Goal: Transaction & Acquisition: Purchase product/service

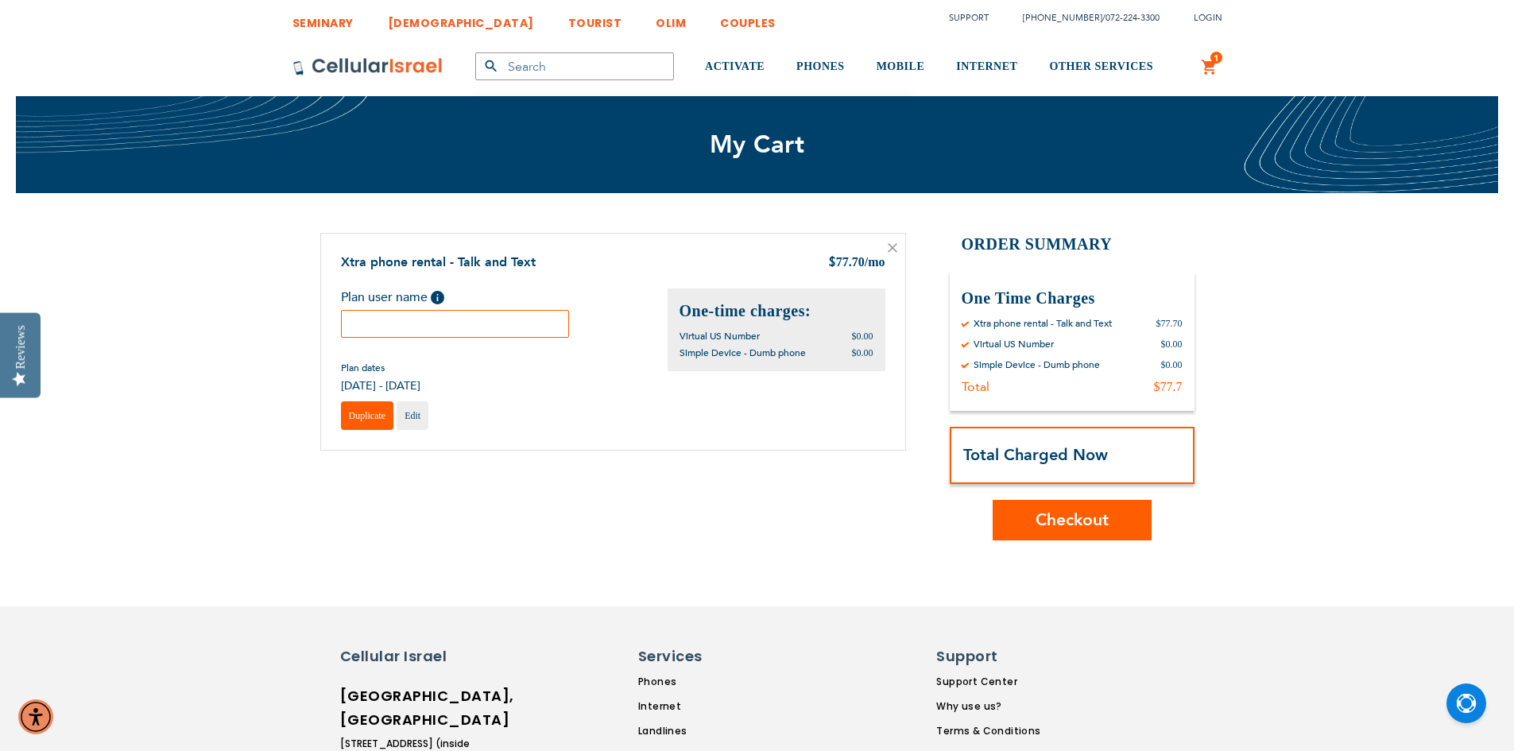
click at [364, 424] on link "Duplicate" at bounding box center [367, 415] width 53 height 29
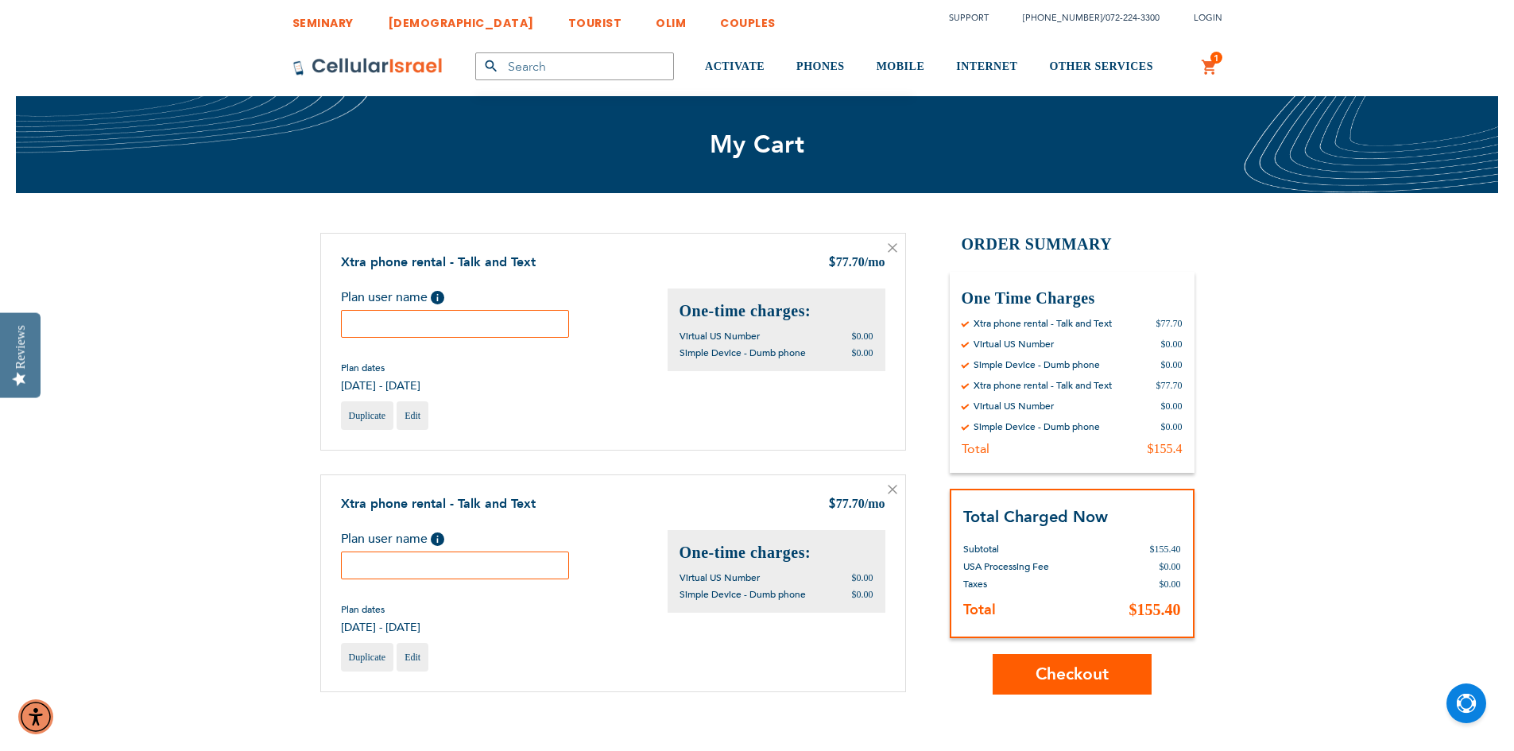
click at [397, 319] on input "text" at bounding box center [455, 324] width 229 height 28
type input "Tamar"
click at [482, 562] on input "text" at bounding box center [455, 566] width 229 height 28
type input "[PERSON_NAME]"
click at [692, 668] on div "Duplicate Edit" at bounding box center [613, 657] width 544 height 29
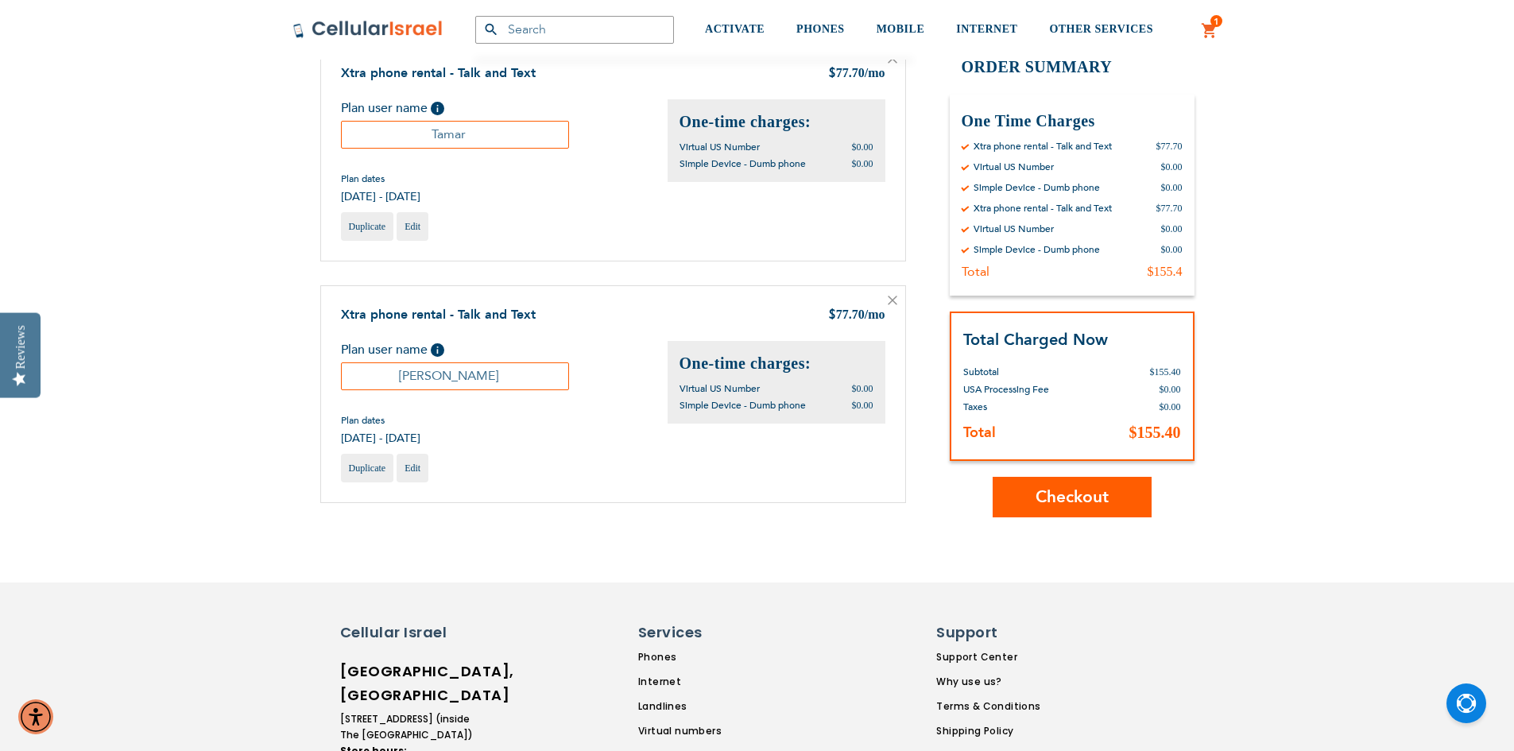
scroll to position [318, 0]
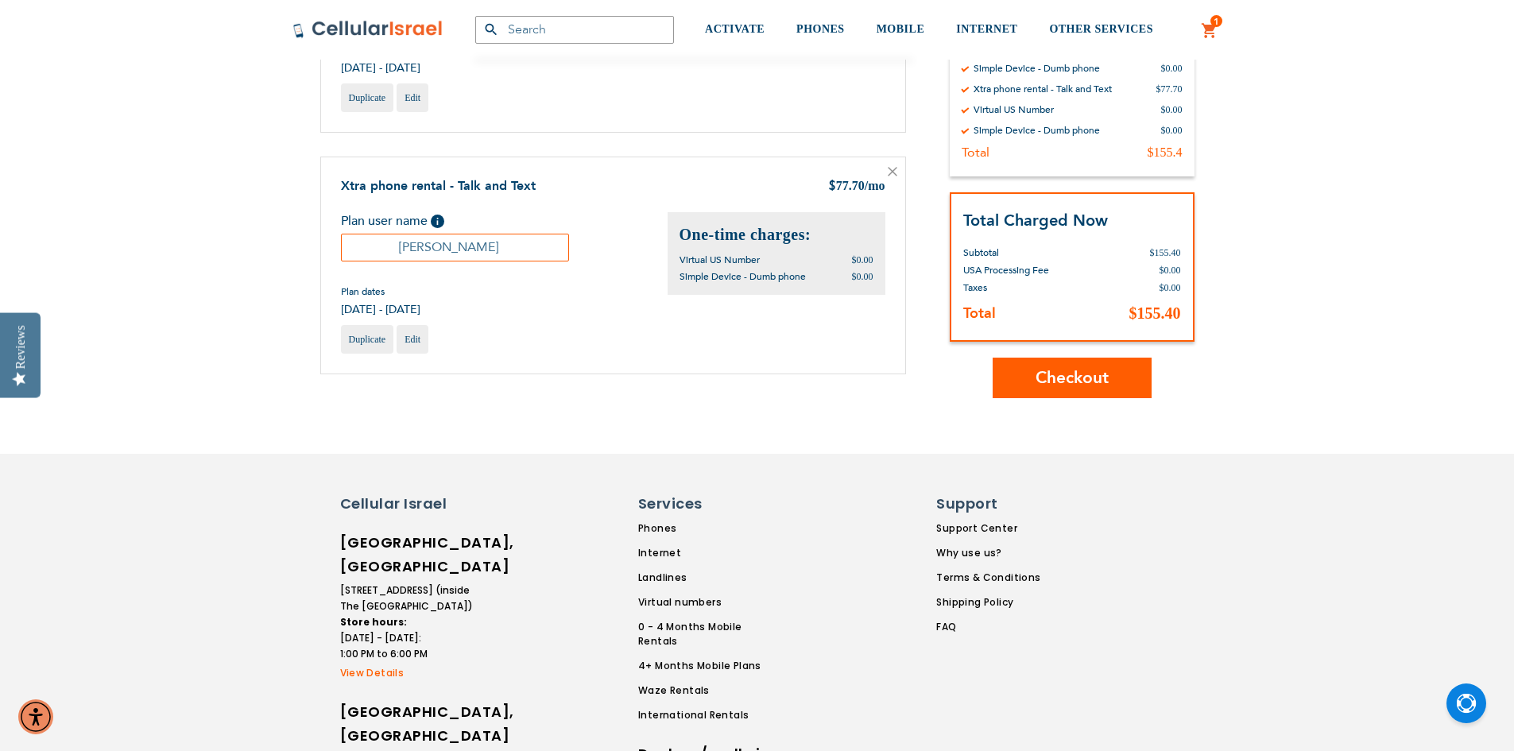
click at [1097, 386] on span "Checkout" at bounding box center [1072, 377] width 73 height 23
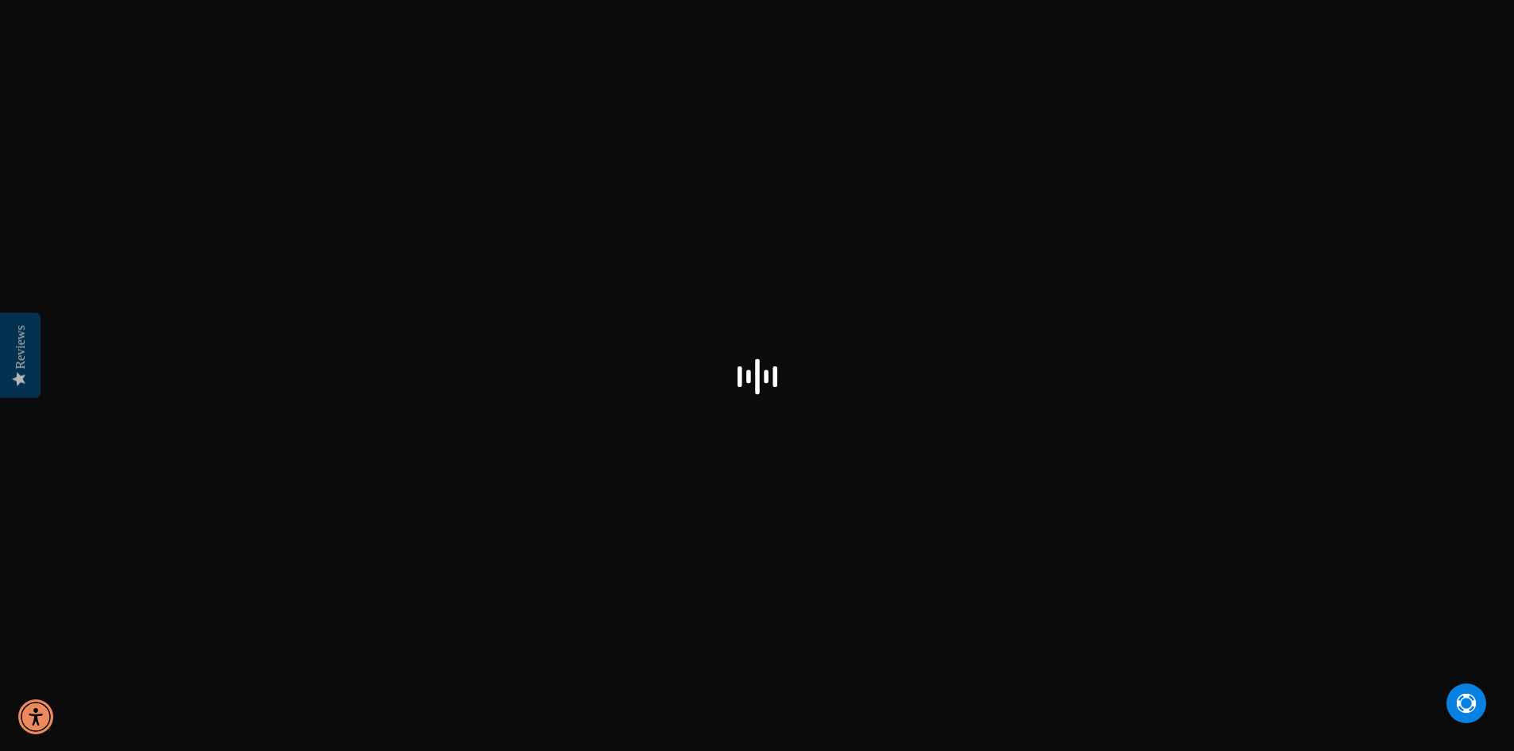
select select "US"
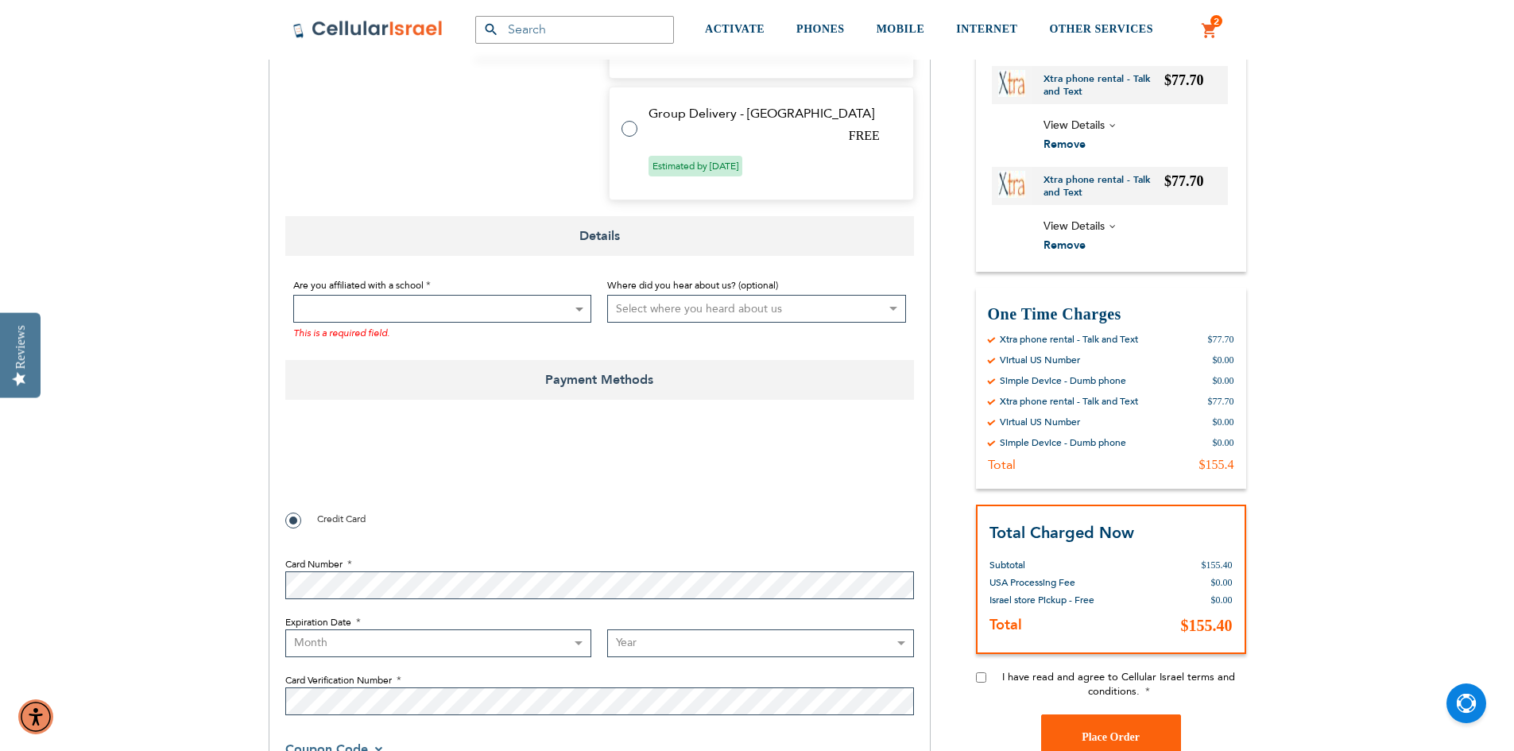
scroll to position [1113, 0]
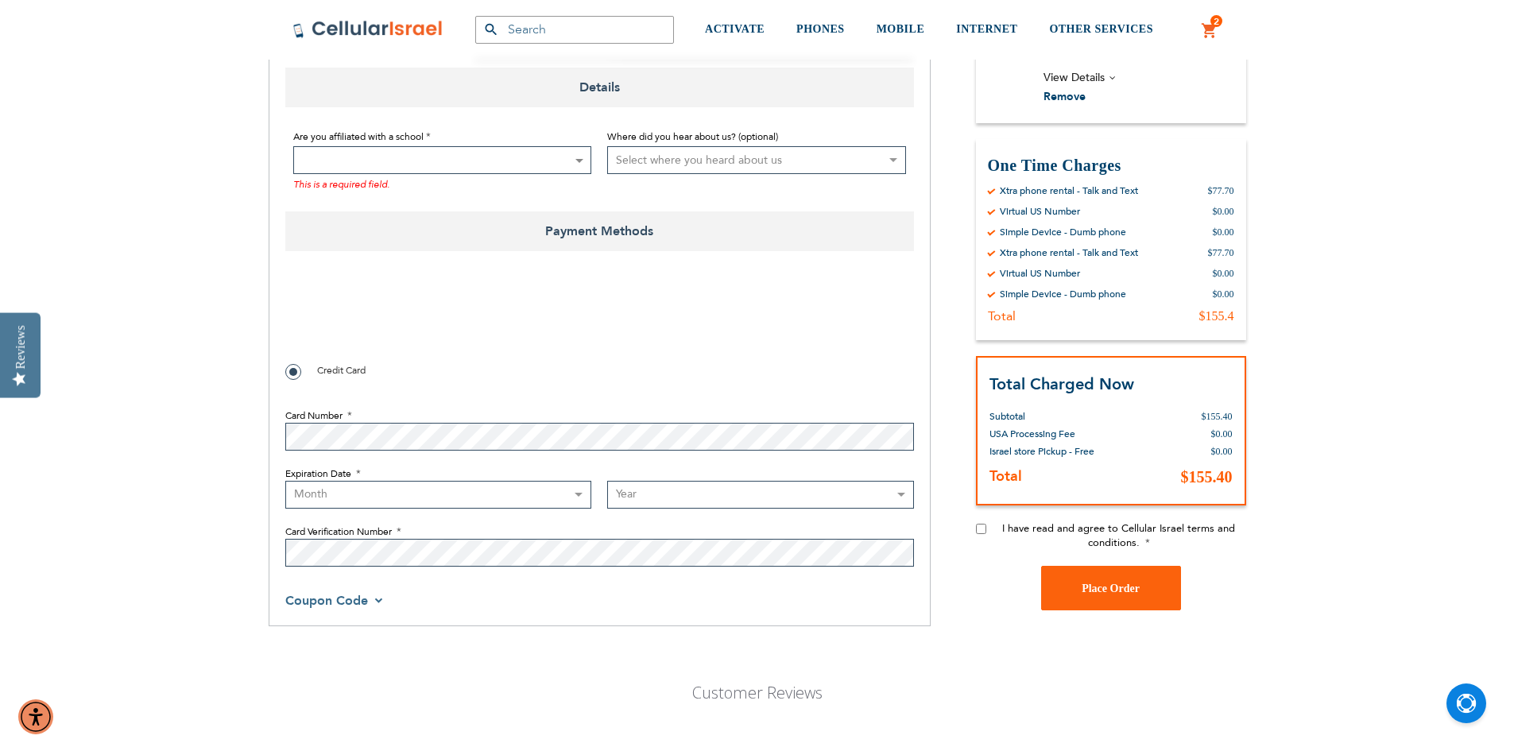
click at [476, 167] on span at bounding box center [442, 160] width 299 height 28
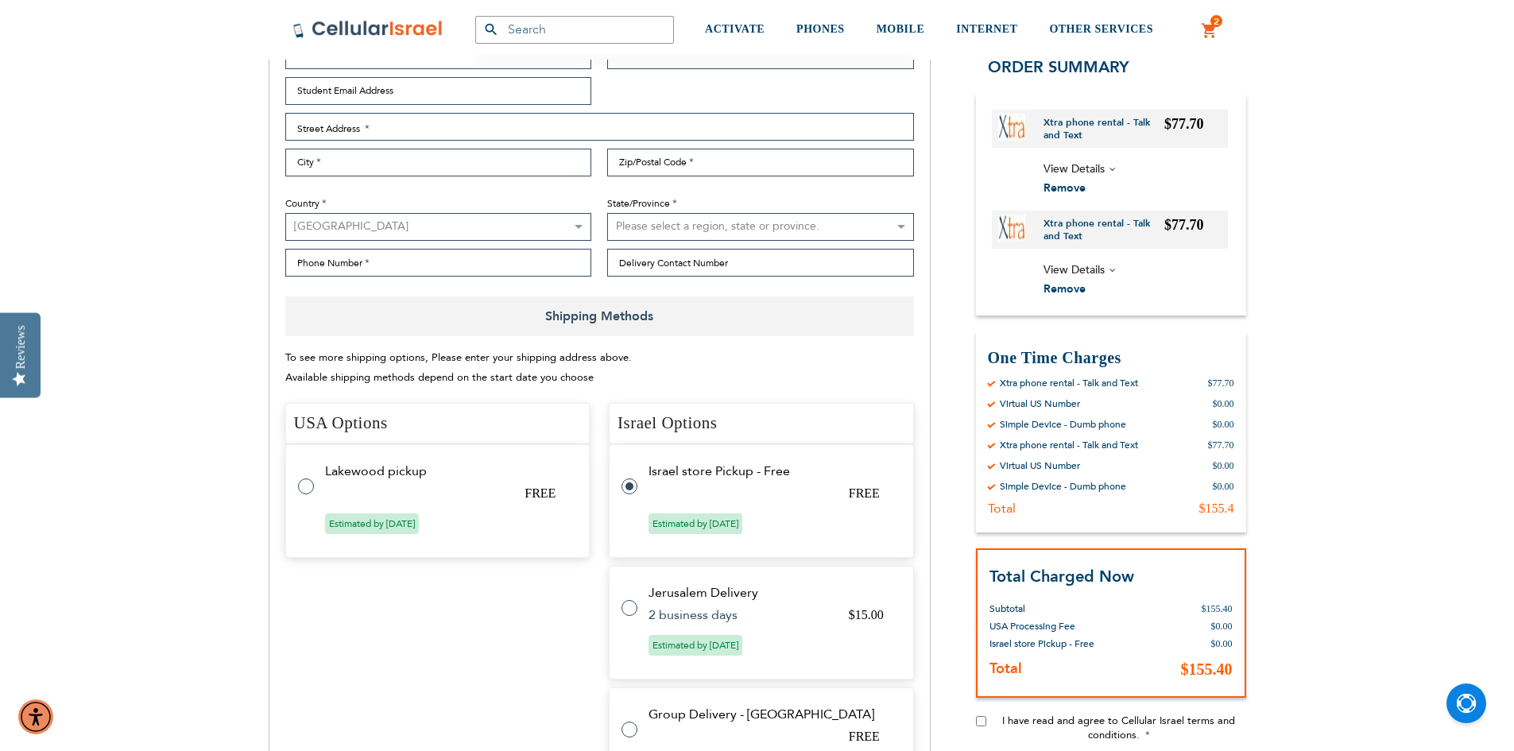
scroll to position [0, 0]
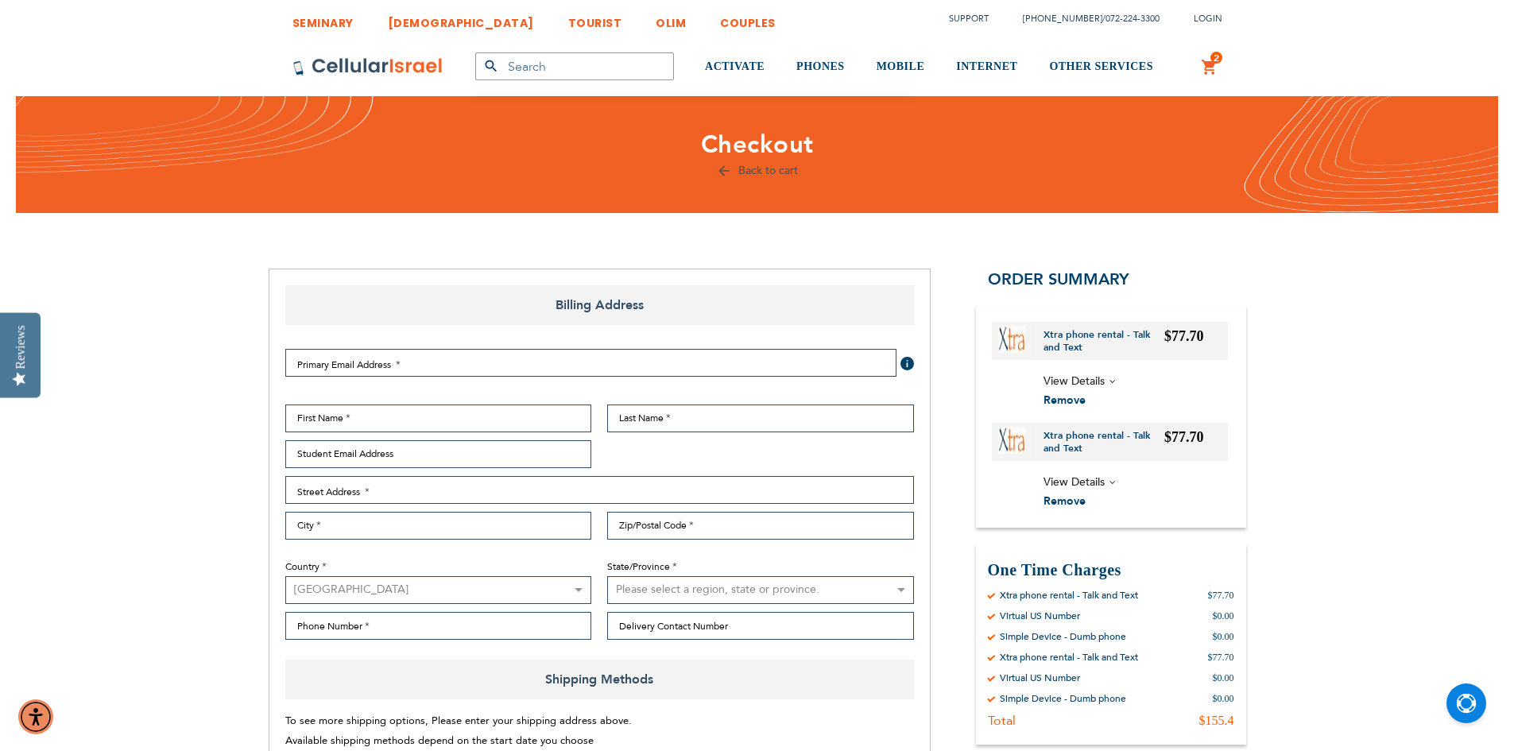
click at [568, 20] on link "TOURIST" at bounding box center [595, 18] width 54 height 29
